Goal: Navigation & Orientation: Find specific page/section

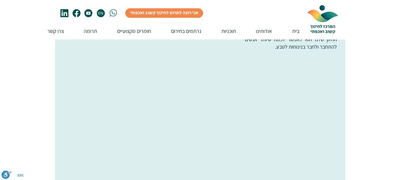
scroll to position [903, 0]
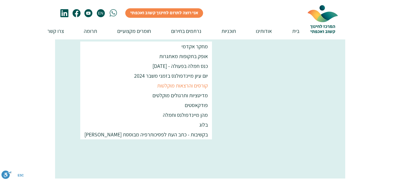
click at [160, 84] on p "קורסים והרצאות מוקלטות" at bounding box center [182, 85] width 56 height 10
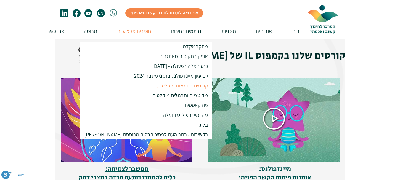
scroll to position [79, 0]
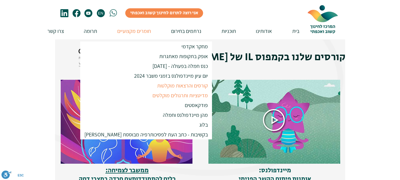
click at [157, 94] on p "מדיטציות ותרגולים מוקלטים" at bounding box center [180, 95] width 61 height 10
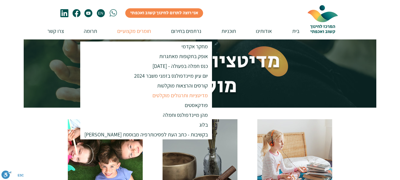
click at [210, 140] on img at bounding box center [199, 163] width 75 height 88
click at [197, 123] on p "בלוג" at bounding box center [204, 125] width 14 height 10
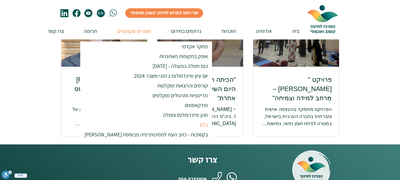
scroll to position [351, 0]
